Goal: Task Accomplishment & Management: Manage account settings

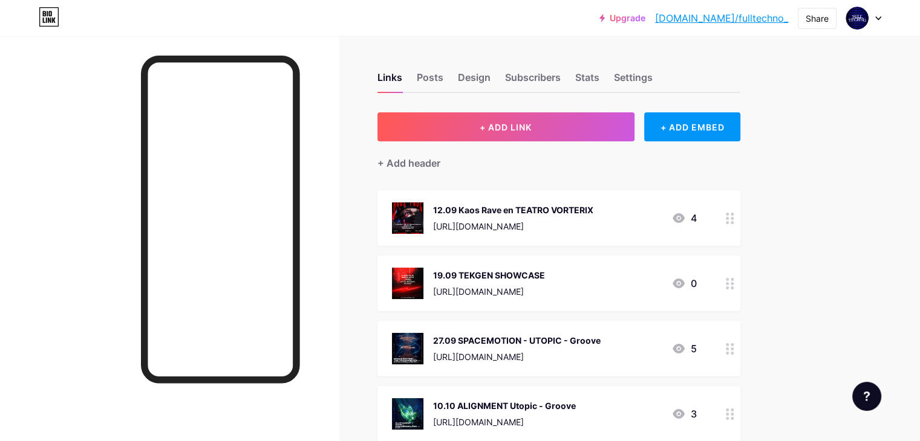
click at [734, 215] on icon at bounding box center [729, 218] width 8 height 11
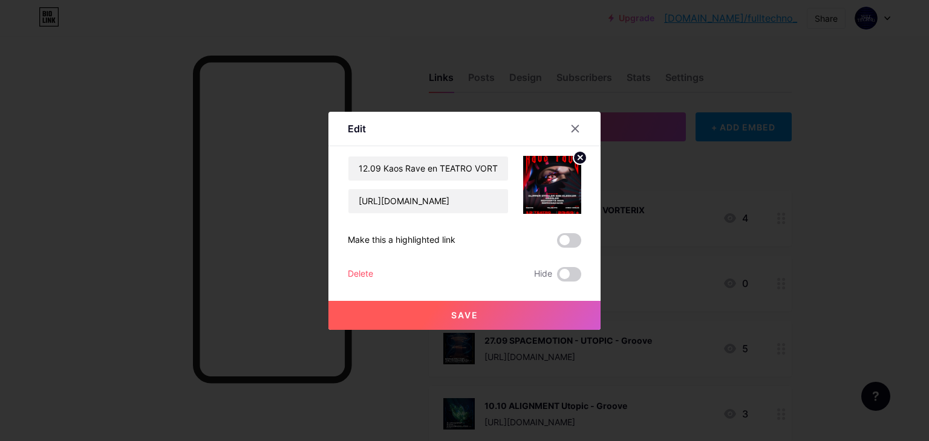
click at [354, 268] on div "Delete" at bounding box center [360, 274] width 25 height 15
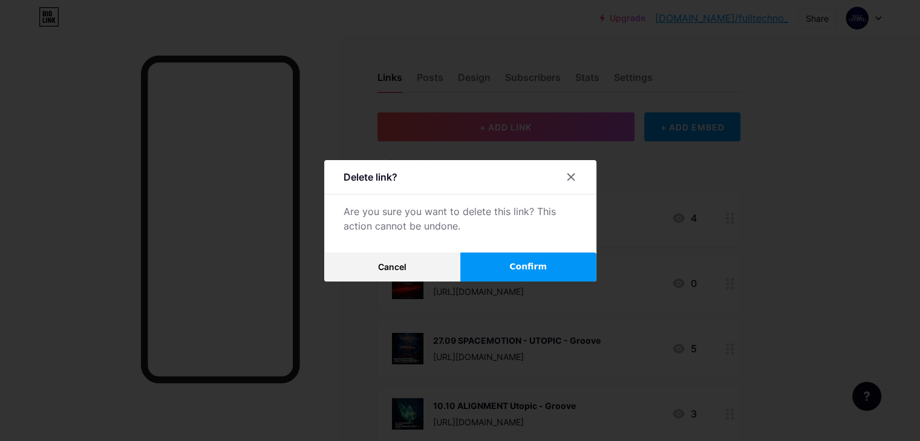
click at [514, 267] on button "Confirm" at bounding box center [528, 267] width 136 height 29
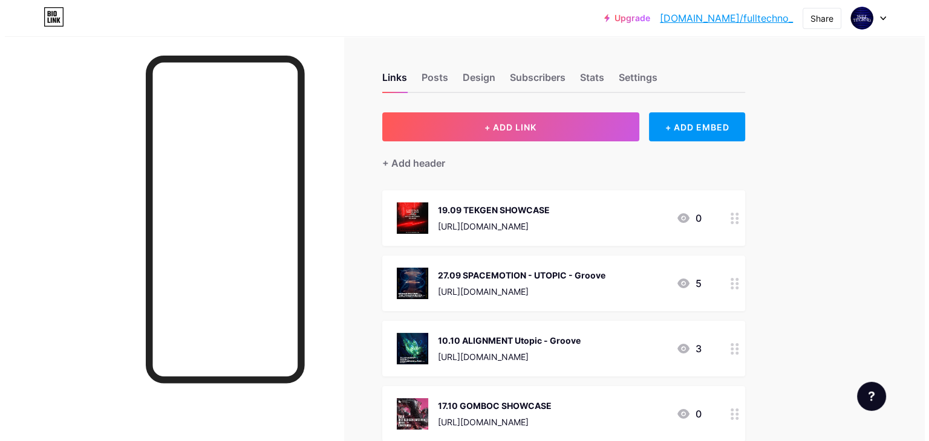
scroll to position [36, 0]
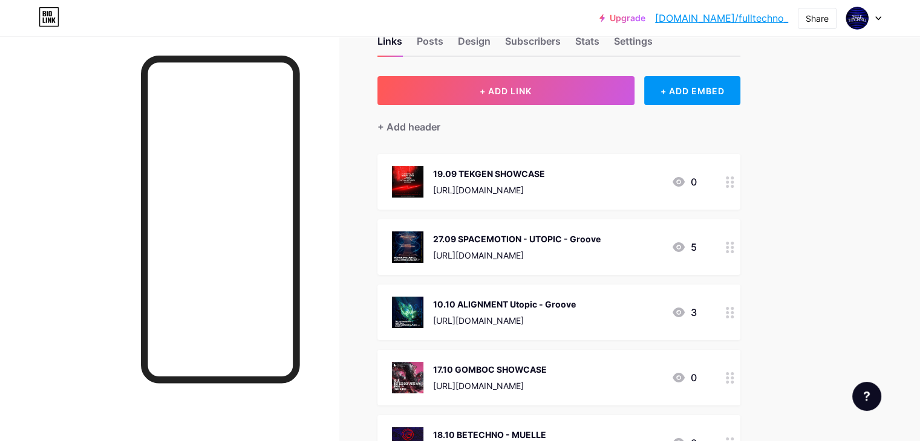
click at [728, 242] on circle at bounding box center [726, 243] width 3 height 3
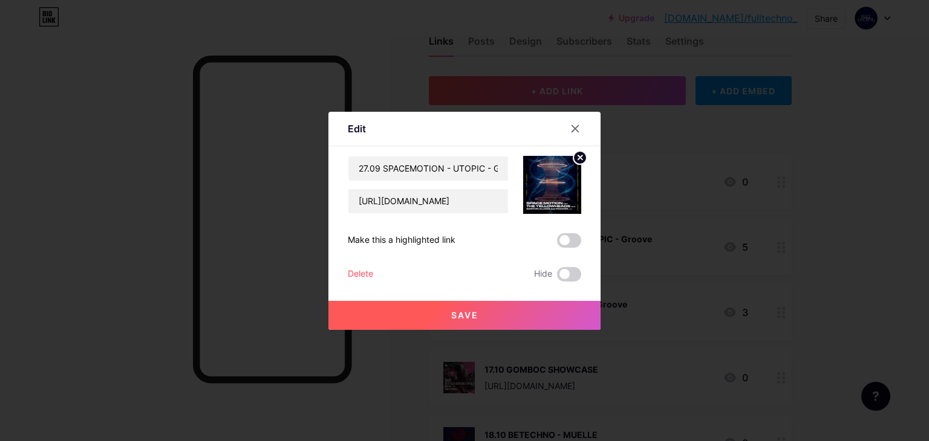
click at [355, 275] on div "Delete" at bounding box center [360, 274] width 25 height 15
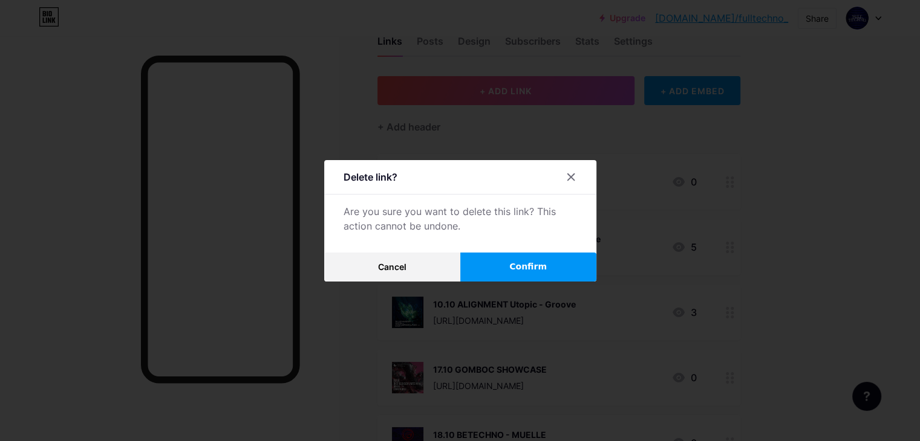
click at [496, 274] on button "Confirm" at bounding box center [528, 267] width 136 height 29
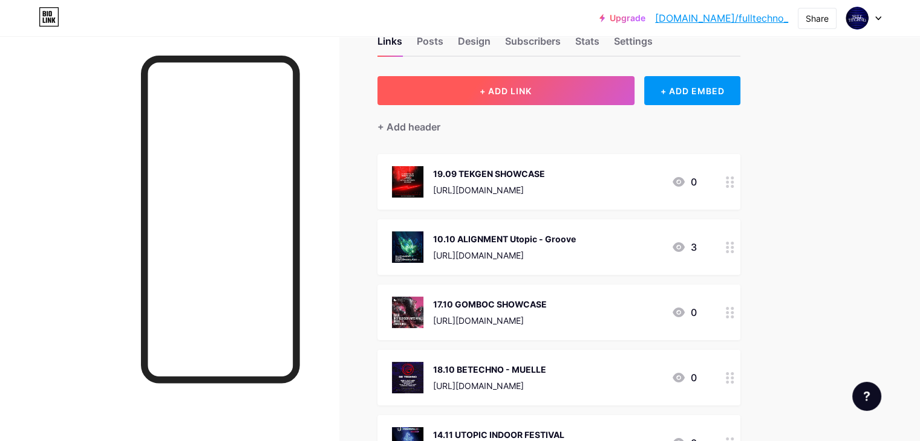
click at [589, 95] on button "+ ADD LINK" at bounding box center [505, 90] width 257 height 29
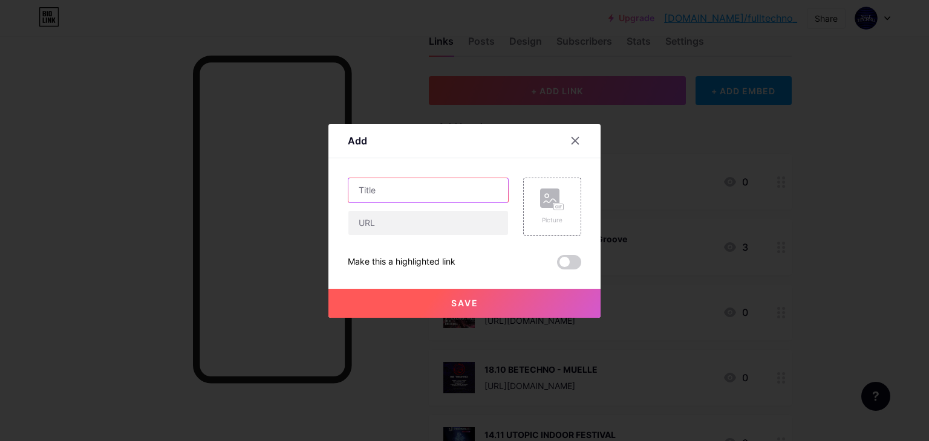
click at [429, 193] on input "text" at bounding box center [428, 190] width 160 height 24
type input "20.09 UTOPIC X FUEGO"
click at [402, 222] on input "text" at bounding box center [428, 223] width 160 height 24
paste input "[URL][DOMAIN_NAME]"
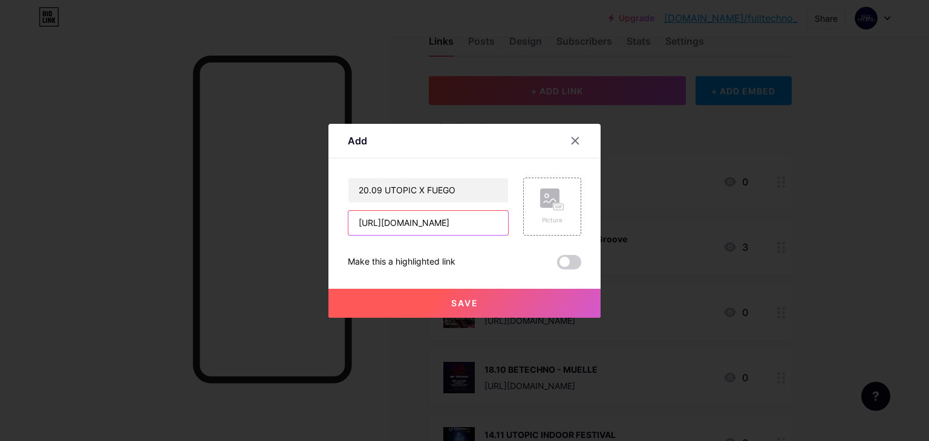
type input "[URL][DOMAIN_NAME]"
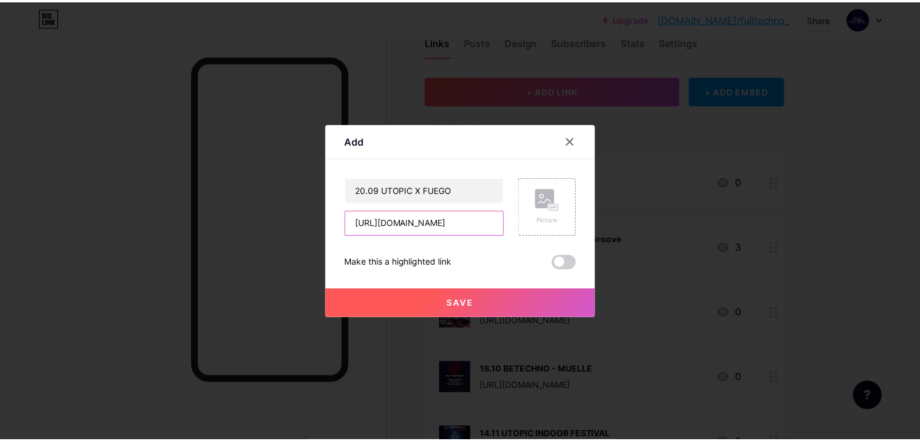
scroll to position [0, 0]
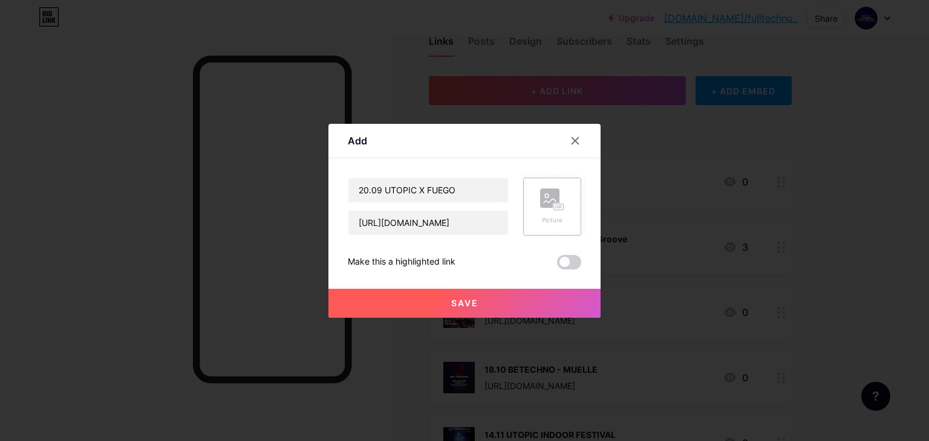
click at [556, 216] on div "Picture" at bounding box center [552, 220] width 24 height 9
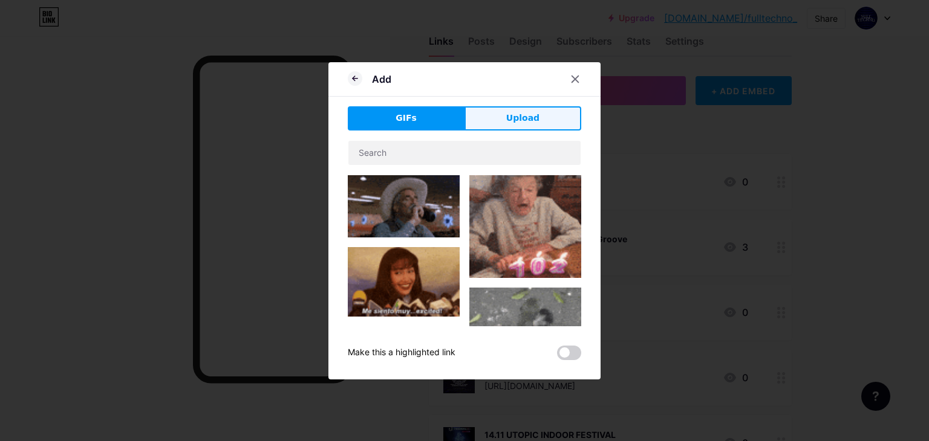
click at [503, 112] on button "Upload" at bounding box center [522, 118] width 117 height 24
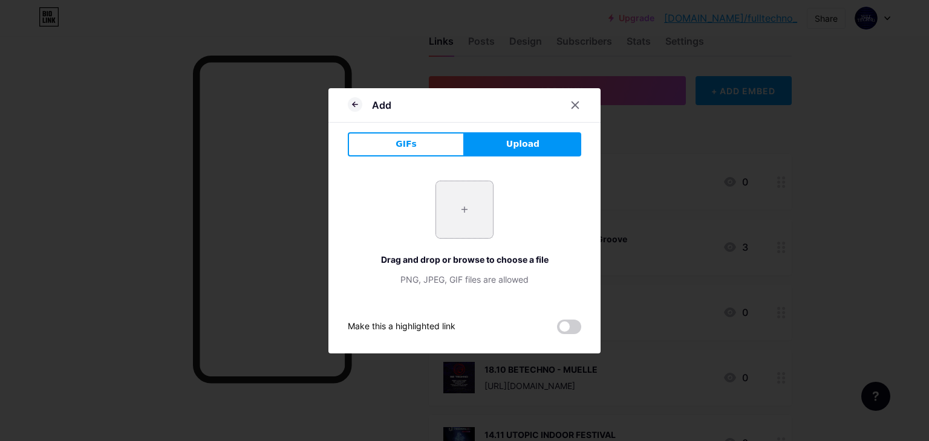
click at [459, 209] on input "file" at bounding box center [464, 209] width 57 height 57
type input "C:\fakepath\WhatsApp Image [DATE] 16.58.57.jpeg"
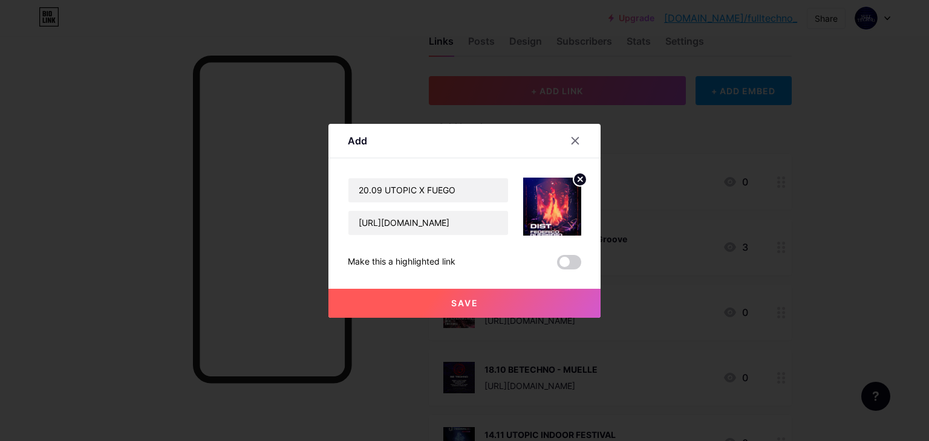
click at [448, 311] on button "Save" at bounding box center [464, 303] width 272 height 29
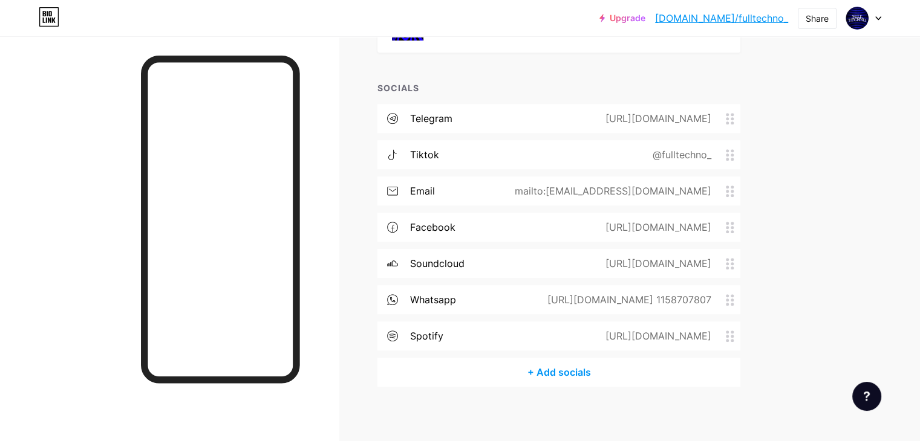
scroll to position [655, 0]
